Goal: Navigation & Orientation: Find specific page/section

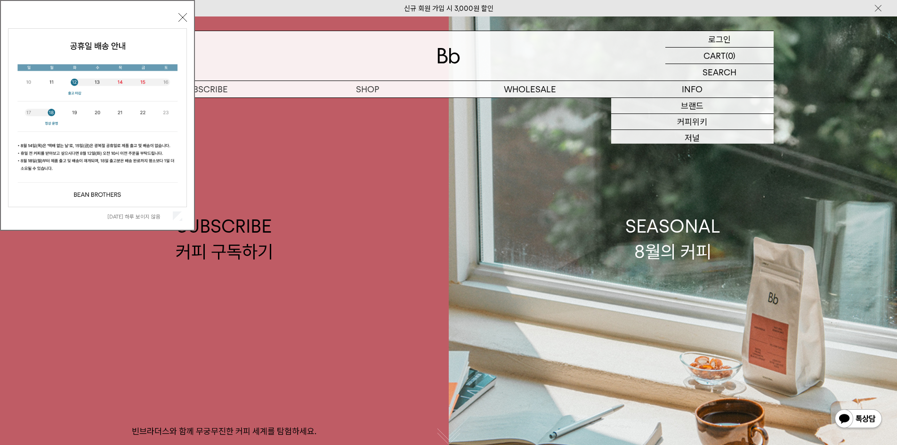
click at [725, 40] on p "로그인" at bounding box center [720, 39] width 23 height 16
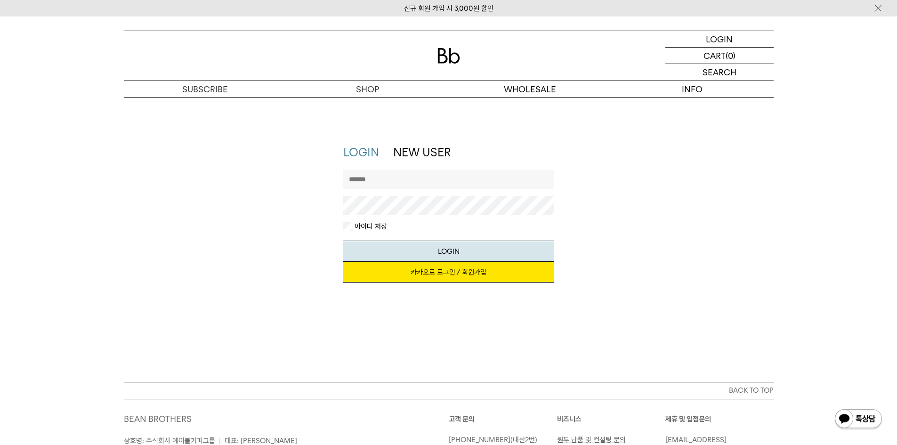
click at [477, 273] on link "카카오로 로그인 / 회원가입" at bounding box center [448, 272] width 211 height 21
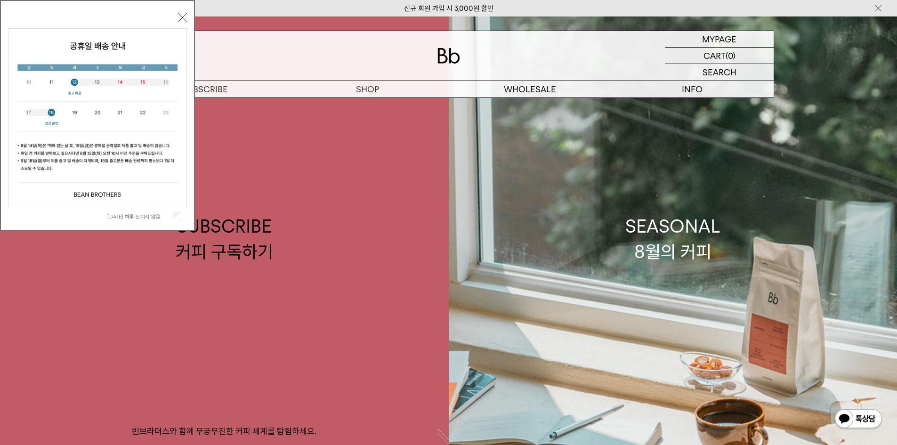
drag, startPoint x: 183, startPoint y: 13, endPoint x: 217, endPoint y: 44, distance: 45.7
click at [183, 13] on button "닫기" at bounding box center [183, 17] width 8 height 8
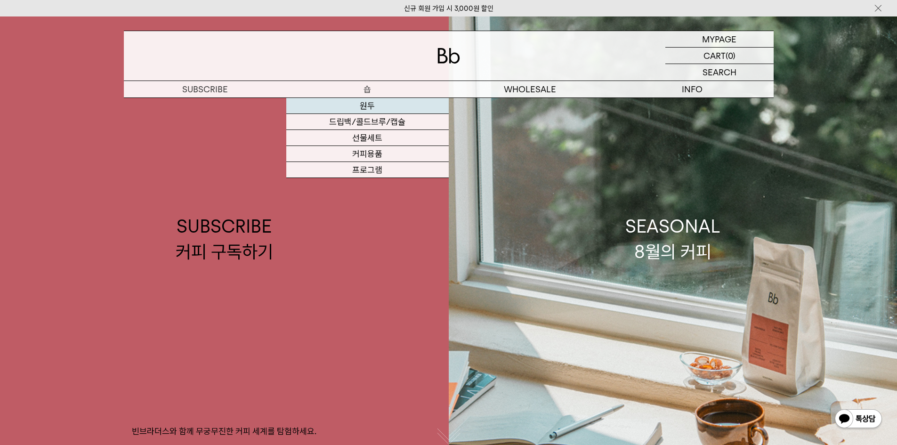
click at [375, 104] on link "원두" at bounding box center [367, 106] width 163 height 16
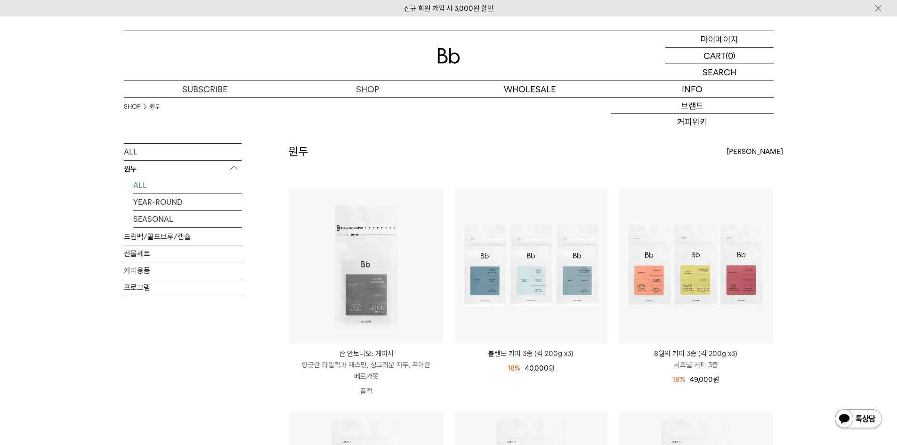
click at [720, 37] on p "마이페이지" at bounding box center [720, 39] width 38 height 16
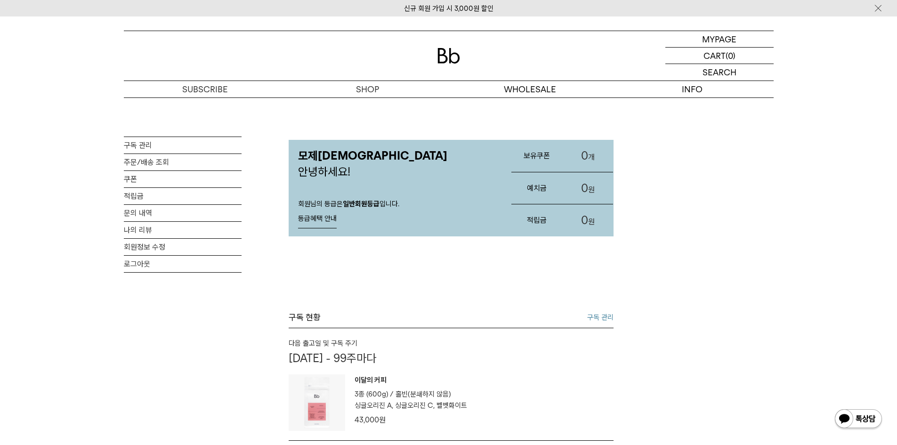
click at [319, 219] on link "등급혜택 안내" at bounding box center [317, 219] width 39 height 19
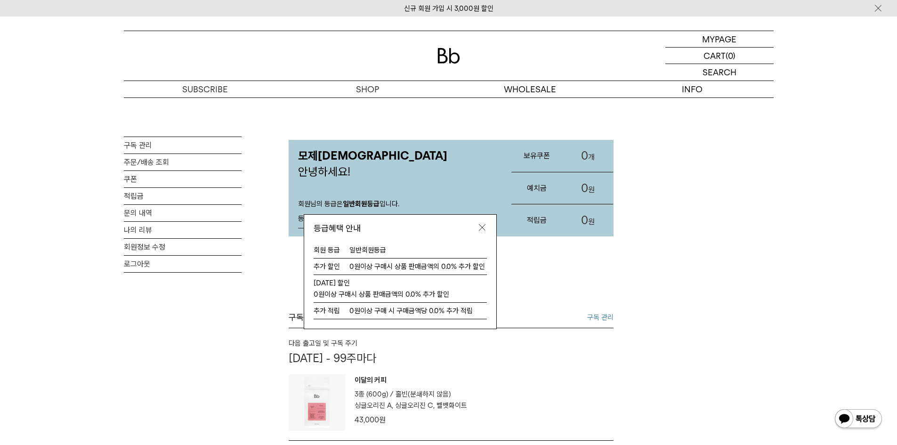
click at [479, 228] on img at bounding box center [482, 227] width 9 height 9
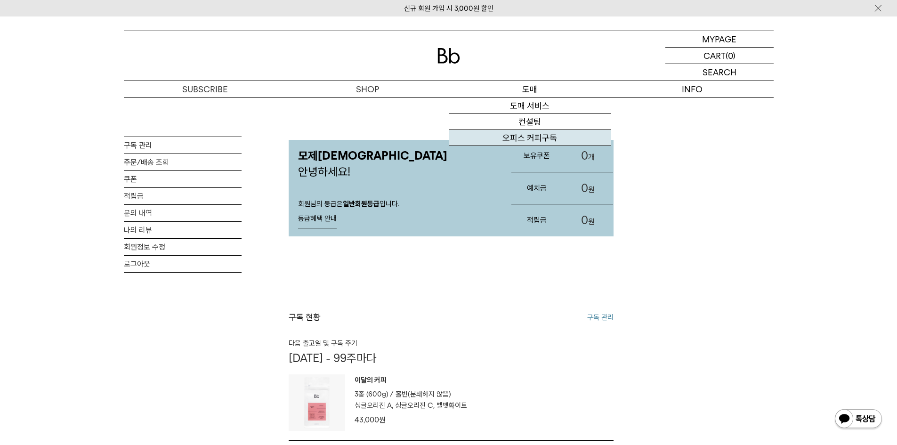
click at [545, 139] on link "오피스 커피구독" at bounding box center [530, 138] width 163 height 16
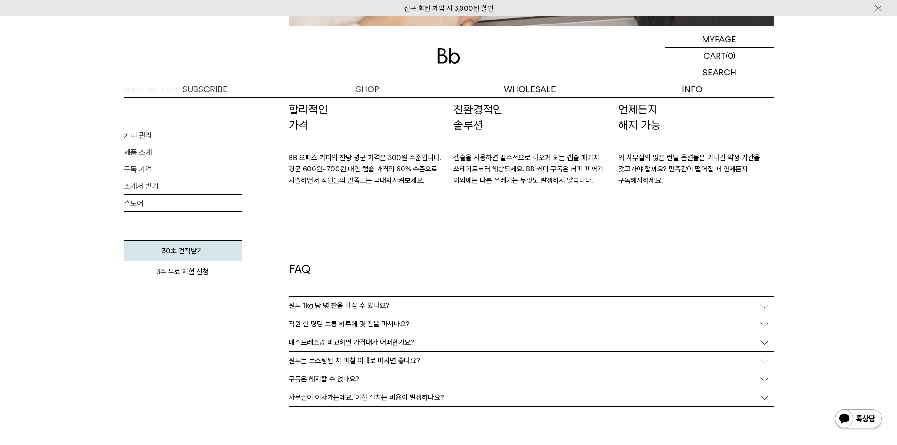
scroll to position [1758, 0]
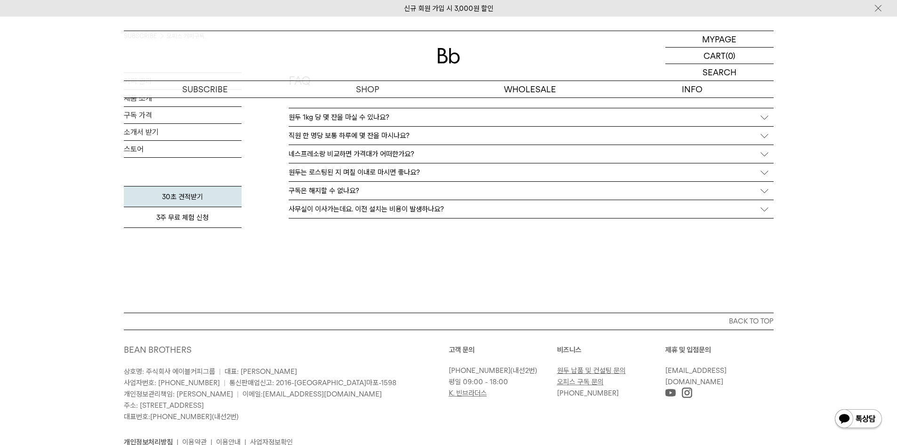
click at [647, 207] on div "사무실이 이사가는데요. 이전 설치는 비용이 발생하나요?" at bounding box center [531, 209] width 485 height 18
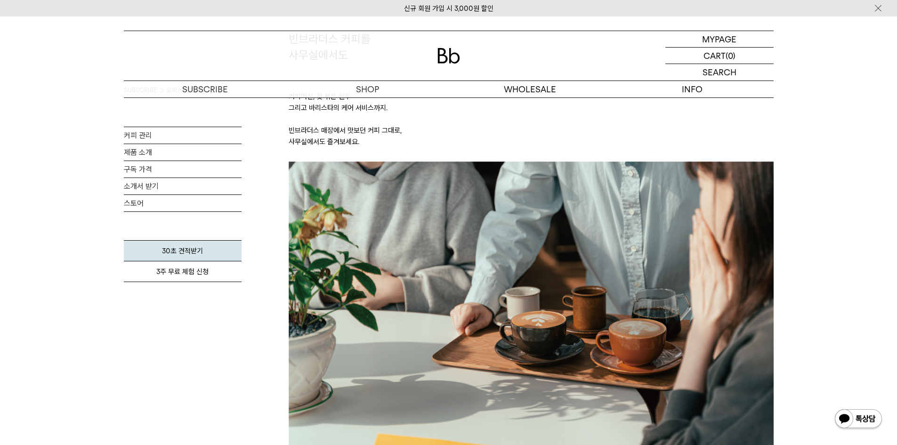
scroll to position [0, 0]
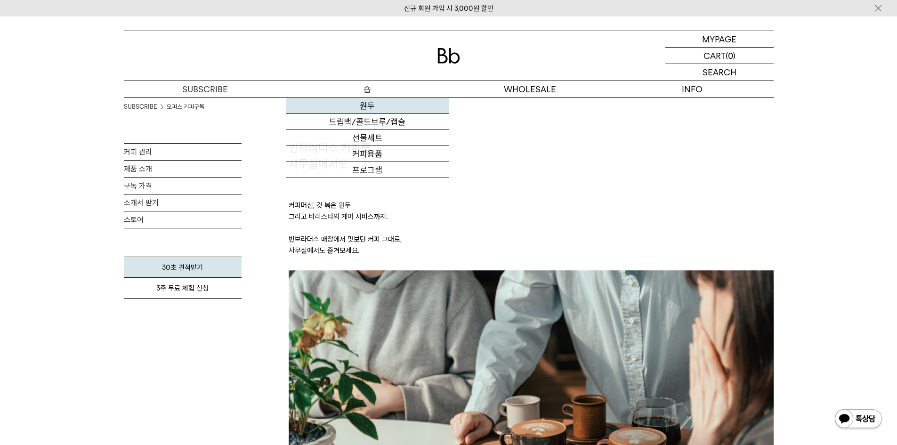
click at [370, 105] on link "원두" at bounding box center [367, 106] width 163 height 16
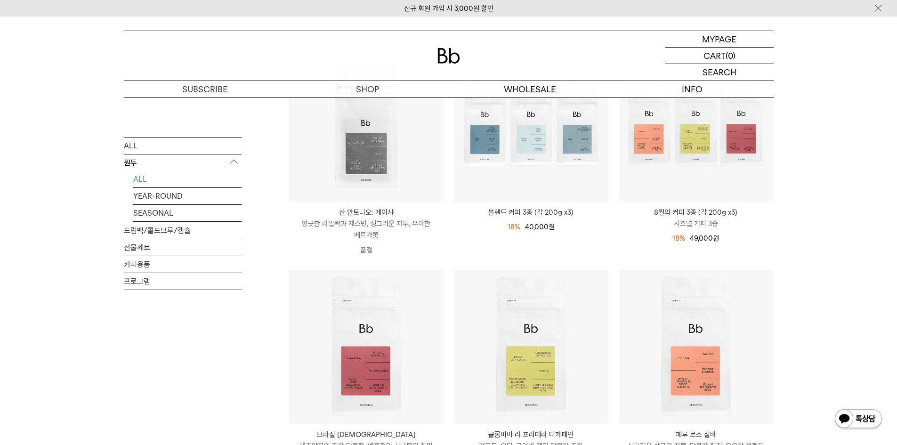
scroll to position [47, 0]
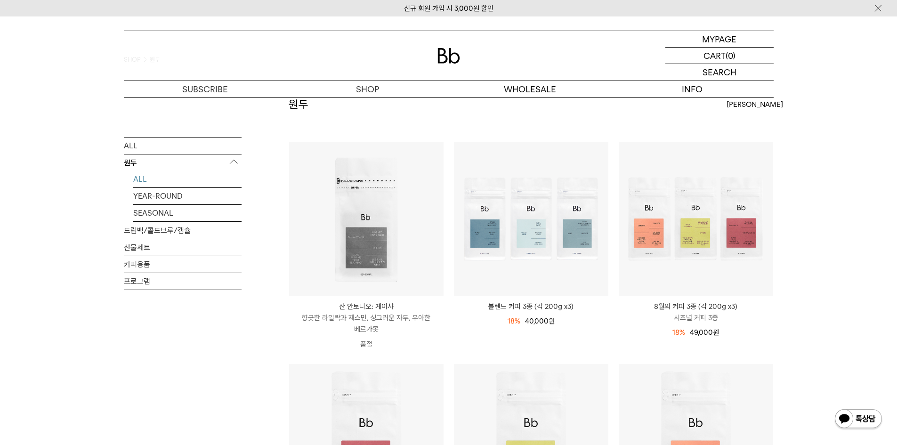
click at [226, 360] on div "ALL 원두 ALL YEAR-ROUND SEASONAL 드립백/콜드브루/캡슐 선물세트 커피용품 프로그램" at bounding box center [183, 256] width 118 height 238
